Goal: Task Accomplishment & Management: Manage account settings

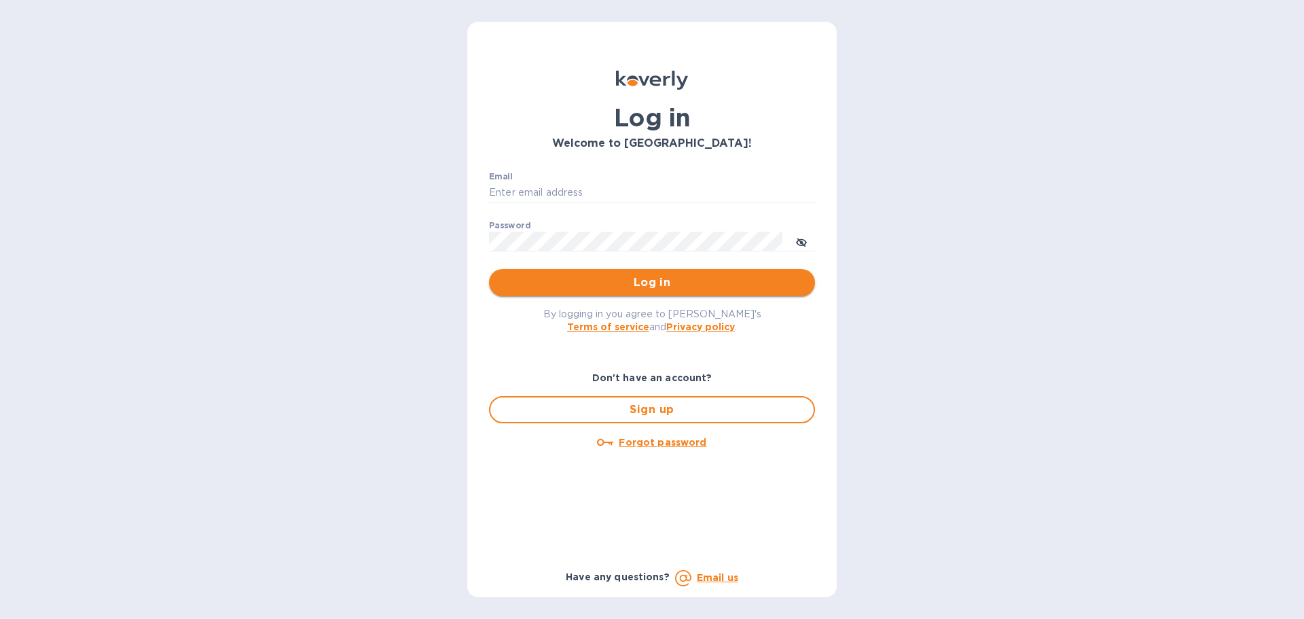
type input "[PERSON_NAME][EMAIL_ADDRESS][DOMAIN_NAME]"
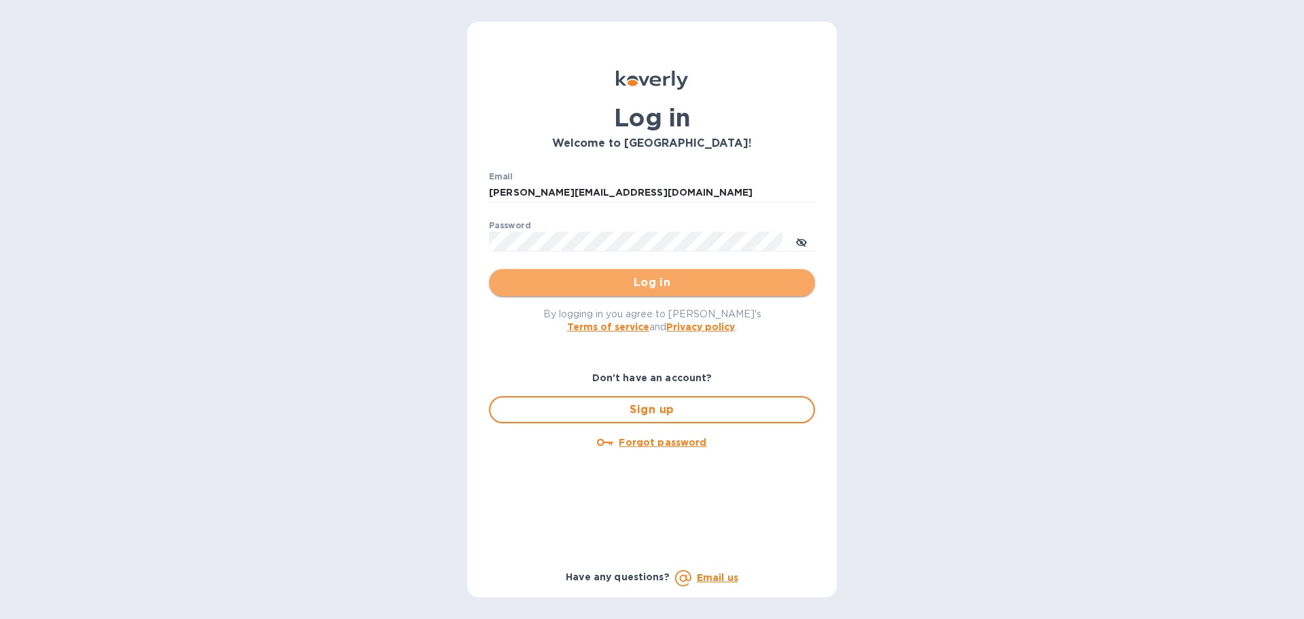
click at [602, 288] on span "Log in" at bounding box center [652, 282] width 304 height 16
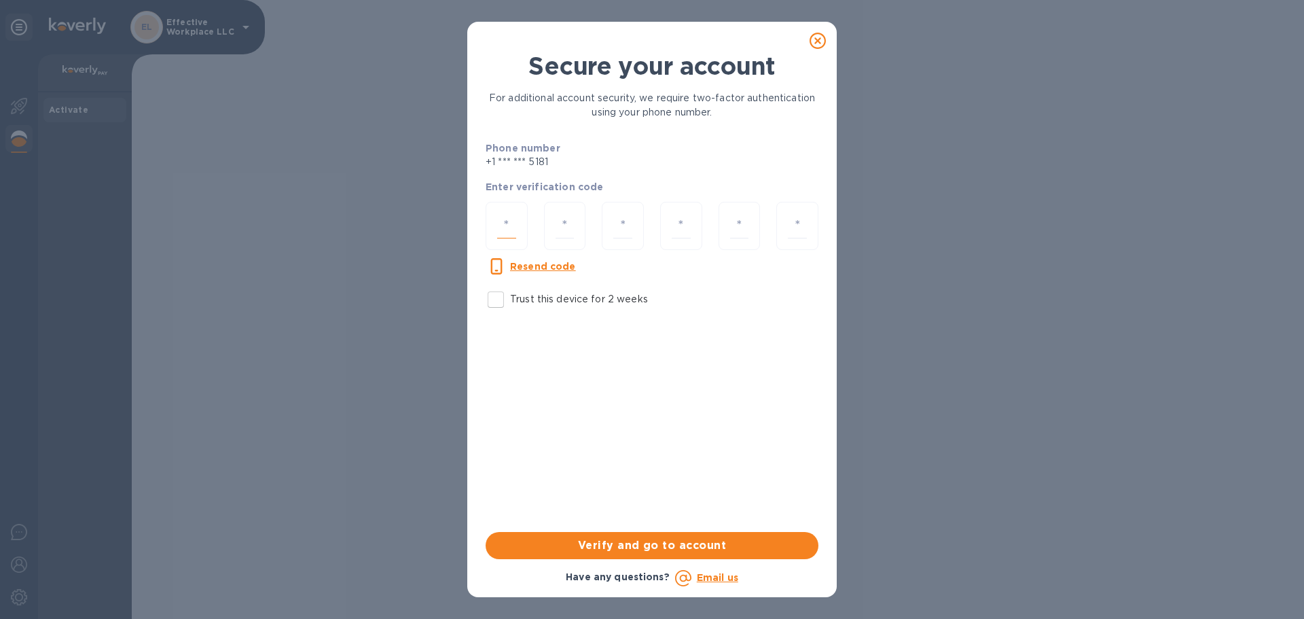
click at [506, 215] on input "number" at bounding box center [506, 225] width 19 height 25
type input "4"
type input "7"
type input "3"
type input "0"
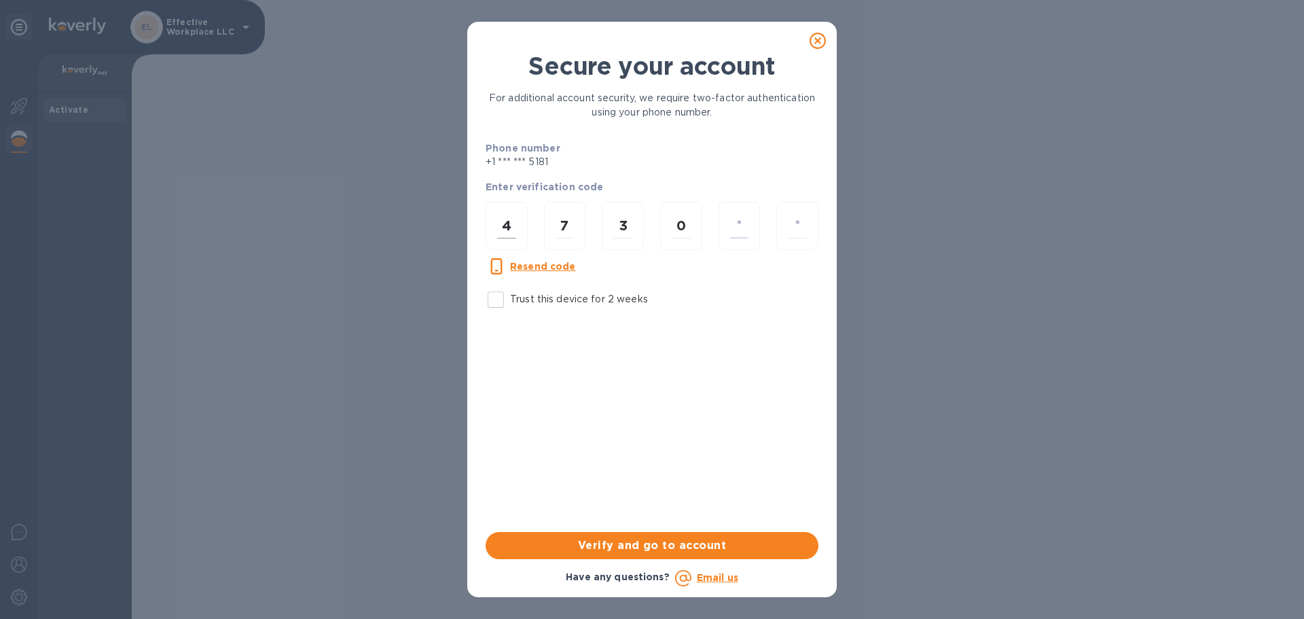
type input "4"
type input "3"
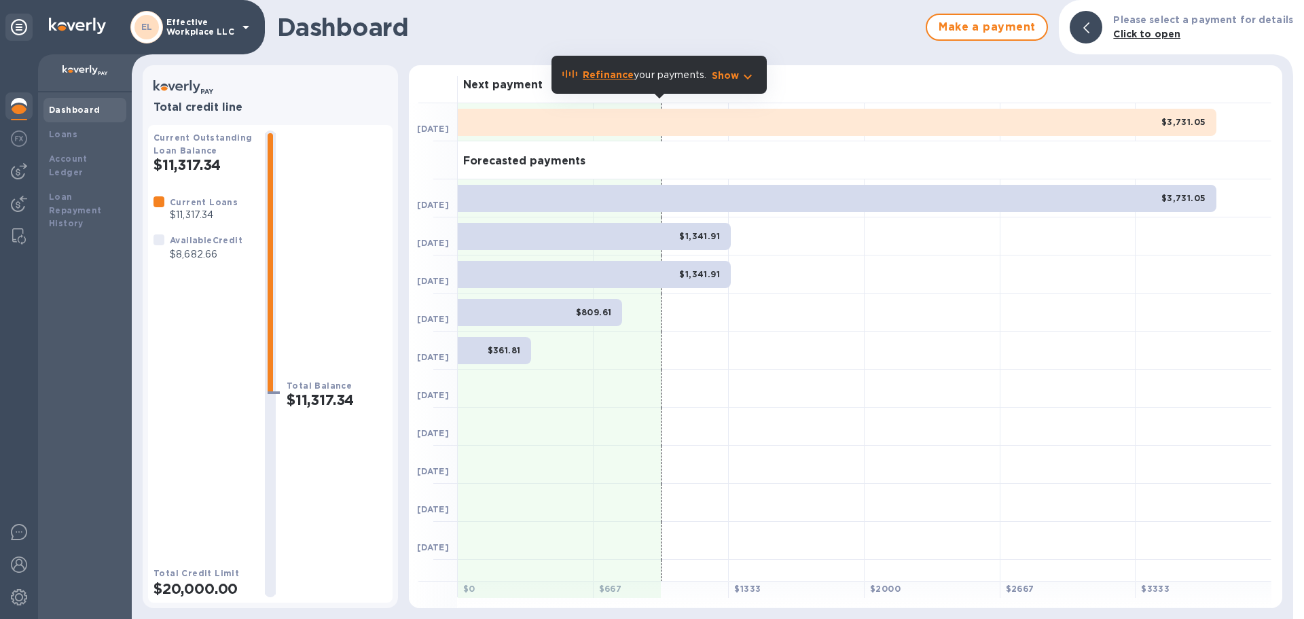
click at [87, 22] on img at bounding box center [77, 26] width 57 height 16
click at [83, 24] on img at bounding box center [77, 26] width 57 height 16
